Goal: Task Accomplishment & Management: Manage account settings

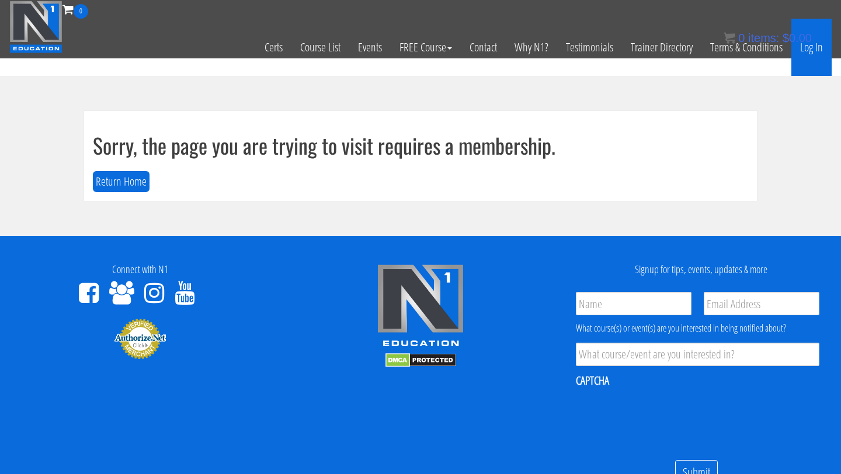
click at [812, 53] on link "Log In" at bounding box center [811, 47] width 40 height 57
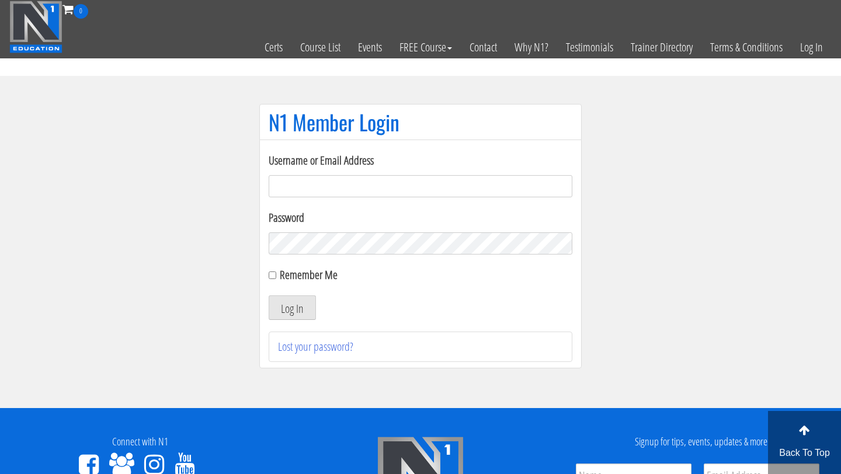
type input "chris.bottomley@live.com.au"
click at [276, 276] on div "Remember Me" at bounding box center [421, 275] width 304 height 18
click at [272, 275] on input "Remember Me" at bounding box center [273, 276] width 8 height 8
checkbox input "true"
click at [289, 308] on button "Log In" at bounding box center [292, 308] width 47 height 25
